Goal: Find specific page/section: Find specific page/section

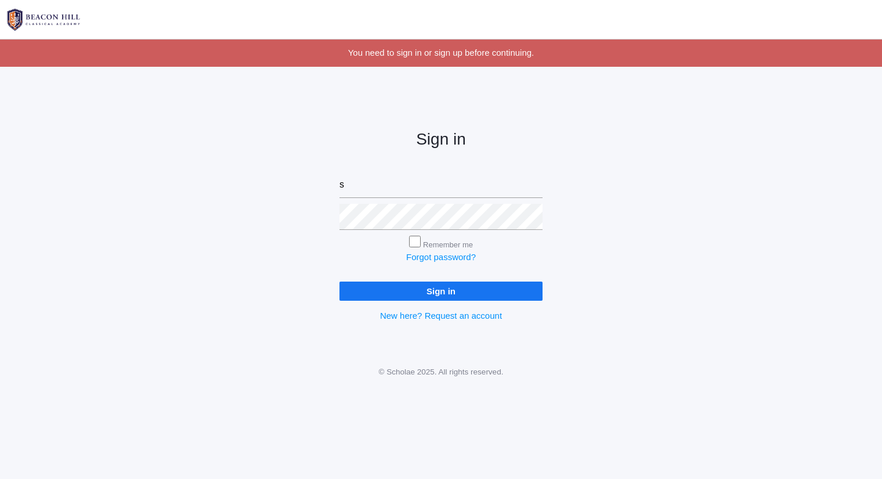
type input "sarah@beaconhillclassical.org"
click at [339, 281] on input "Sign in" at bounding box center [440, 290] width 203 height 19
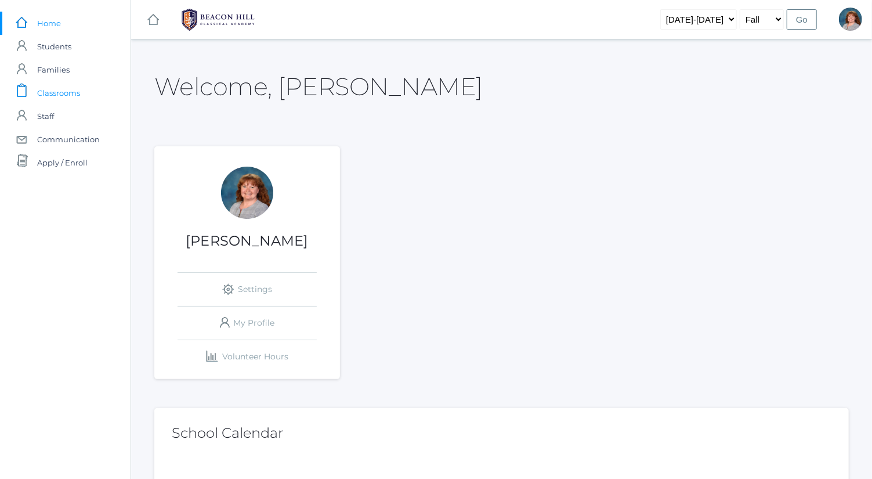
click at [73, 91] on span "Classrooms" at bounding box center [58, 92] width 43 height 23
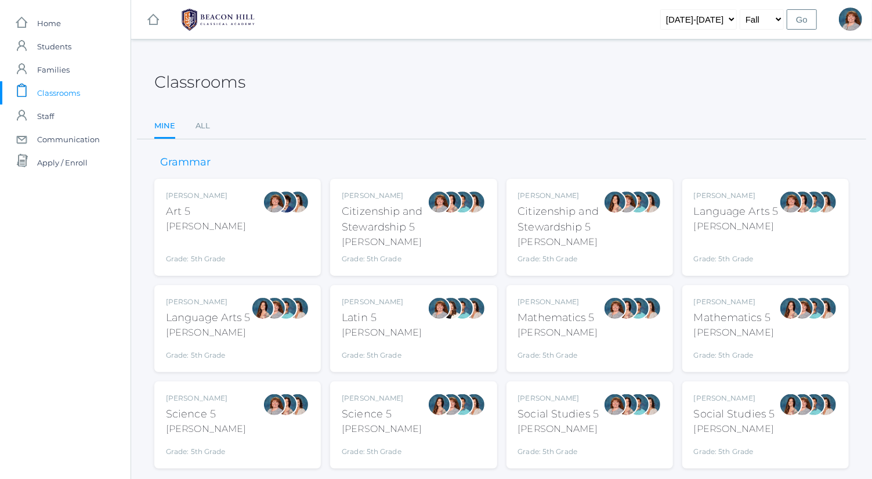
click at [733, 222] on div "Bence" at bounding box center [736, 226] width 85 height 14
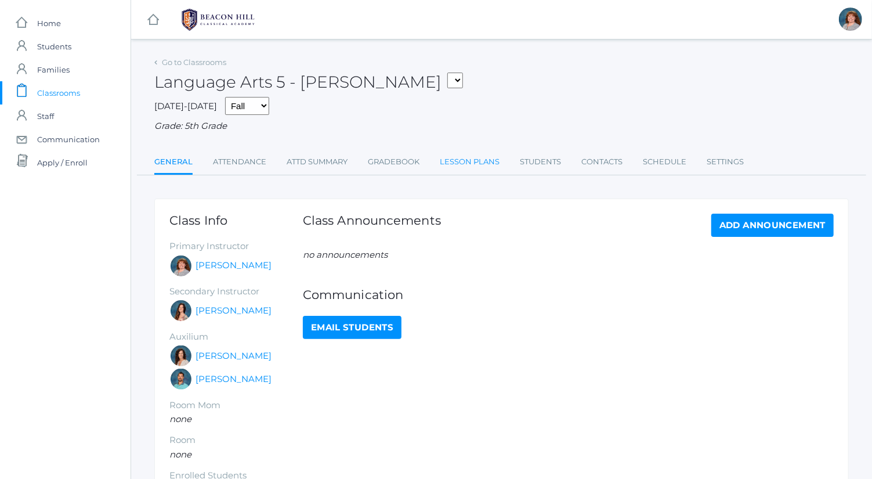
click at [491, 161] on link "Lesson Plans" at bounding box center [470, 161] width 60 height 23
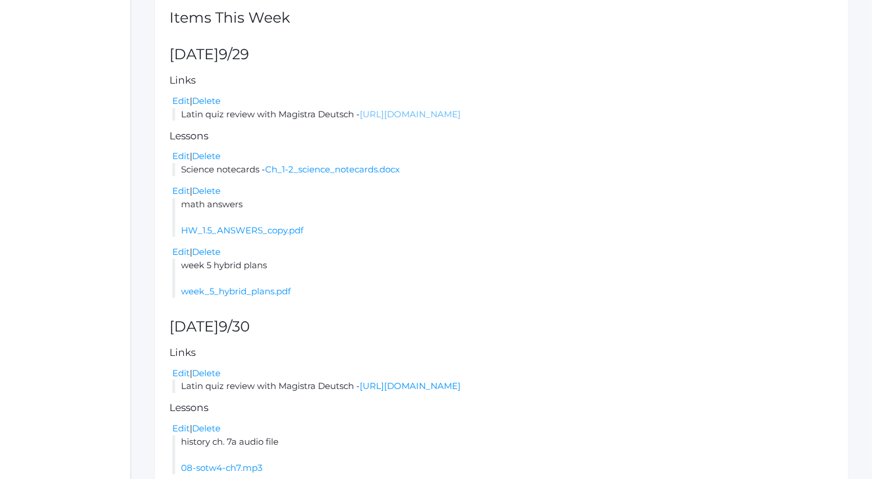
scroll to position [266, 0]
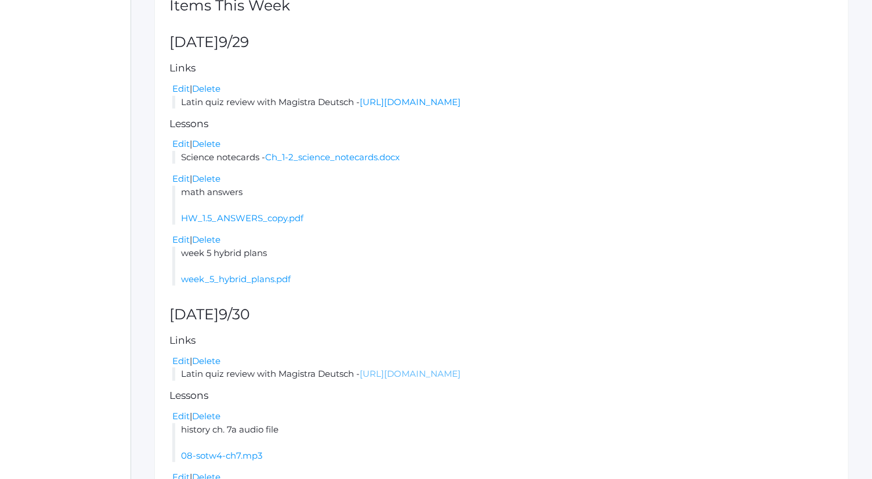
click at [461, 372] on link "[URL][DOMAIN_NAME]" at bounding box center [410, 373] width 101 height 11
